Goal: Transaction & Acquisition: Purchase product/service

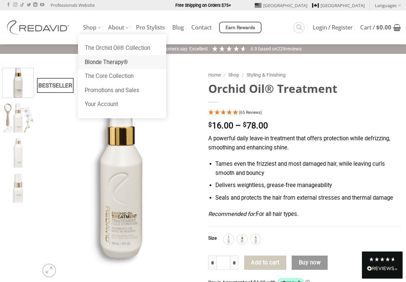
click at [98, 61] on link "Blonde Therapy®" at bounding box center [122, 62] width 88 height 14
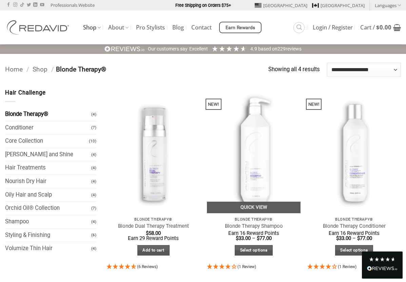
click at [259, 165] on img at bounding box center [254, 151] width 94 height 125
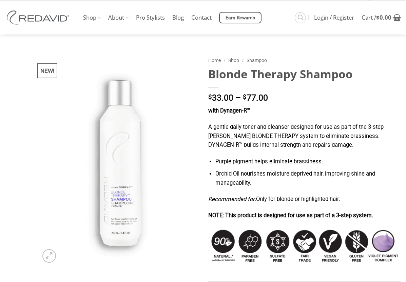
scroll to position [14, 0]
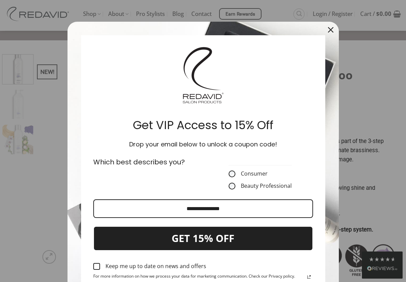
click at [328, 29] on icon "close icon" at bounding box center [330, 29] width 5 height 5
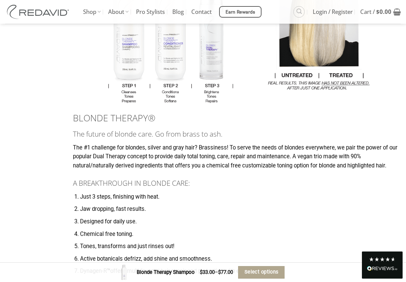
scroll to position [855, 0]
